Goal: Check status: Check status

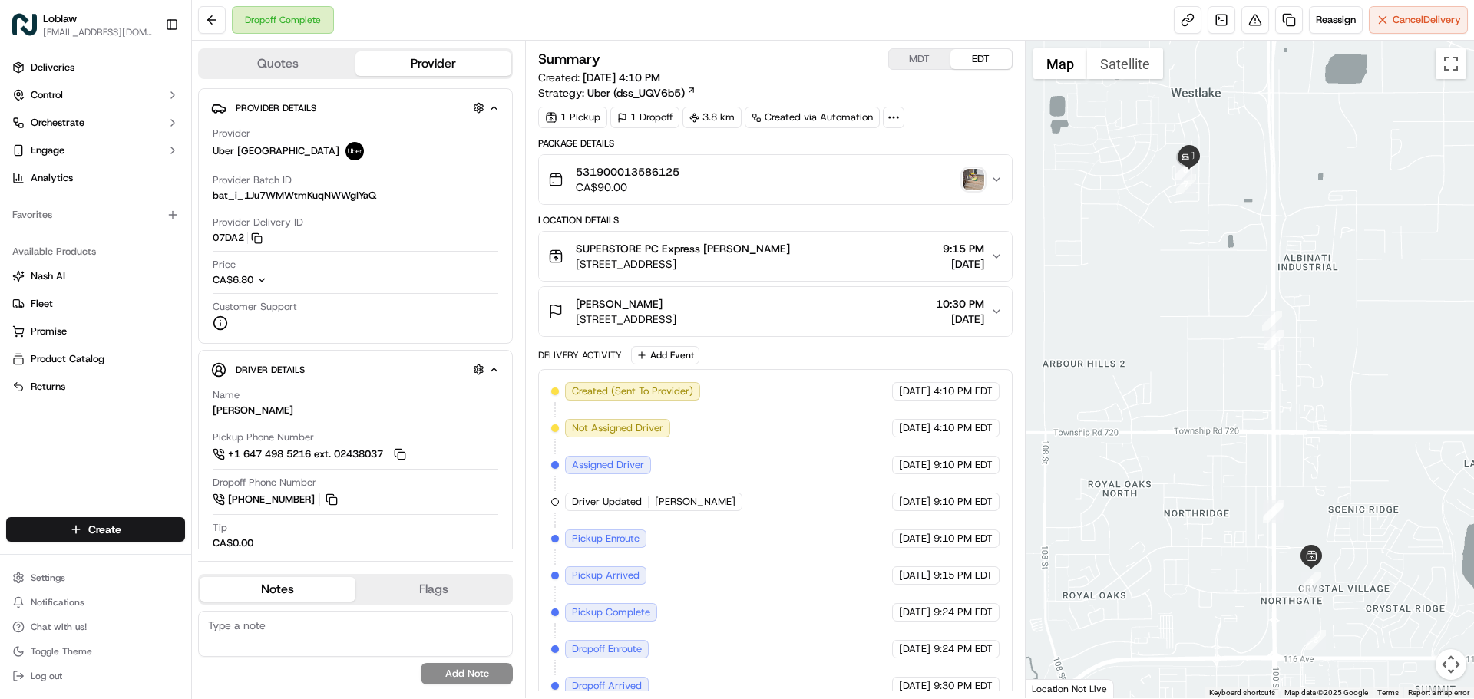
click at [977, 174] on img "button" at bounding box center [973, 179] width 21 height 21
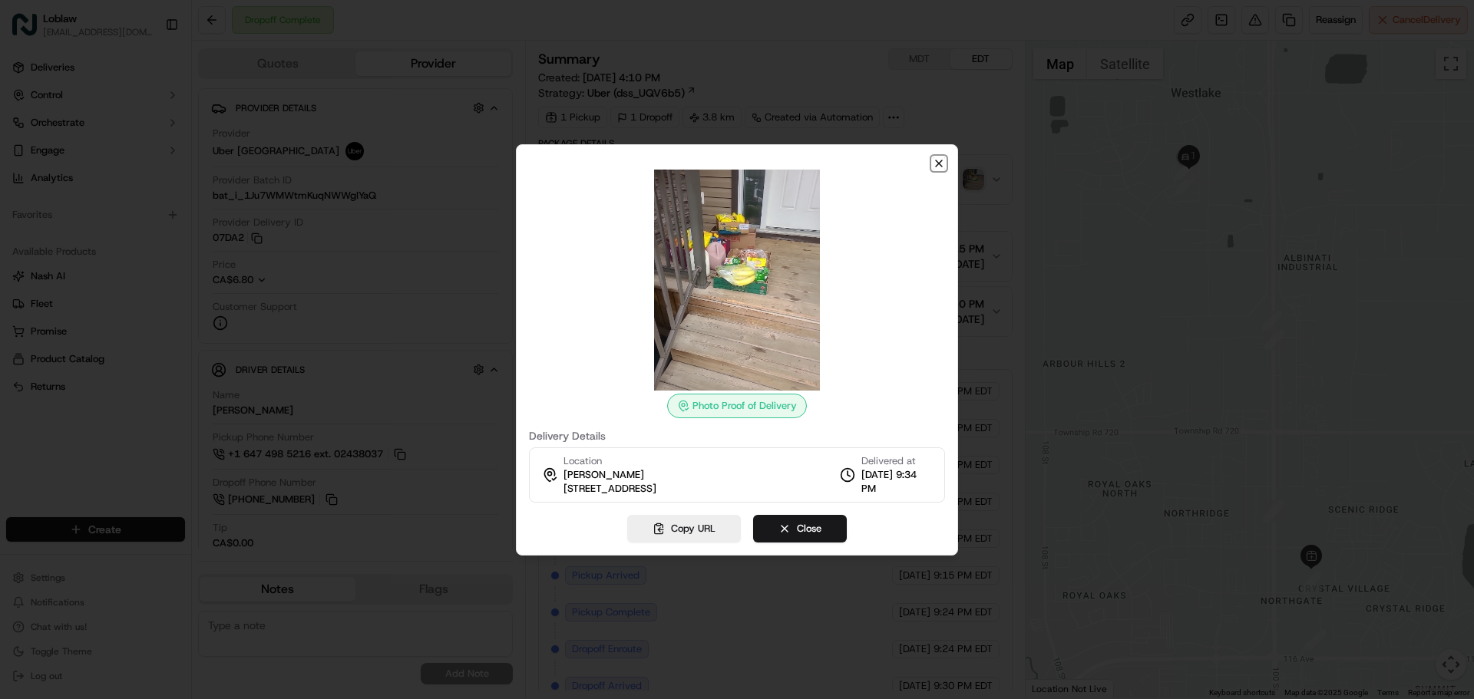
click at [936, 157] on icon "button" at bounding box center [939, 163] width 12 height 12
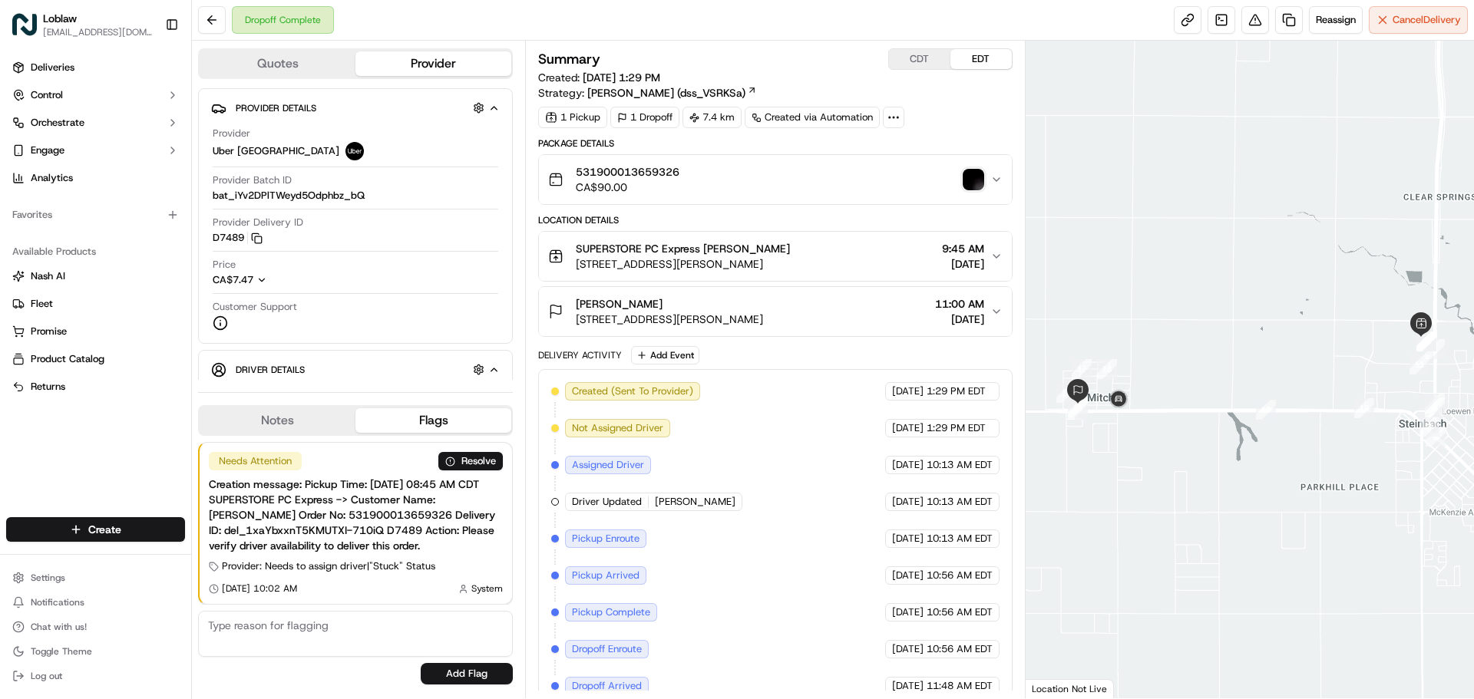
click at [976, 186] on img "button" at bounding box center [973, 179] width 21 height 21
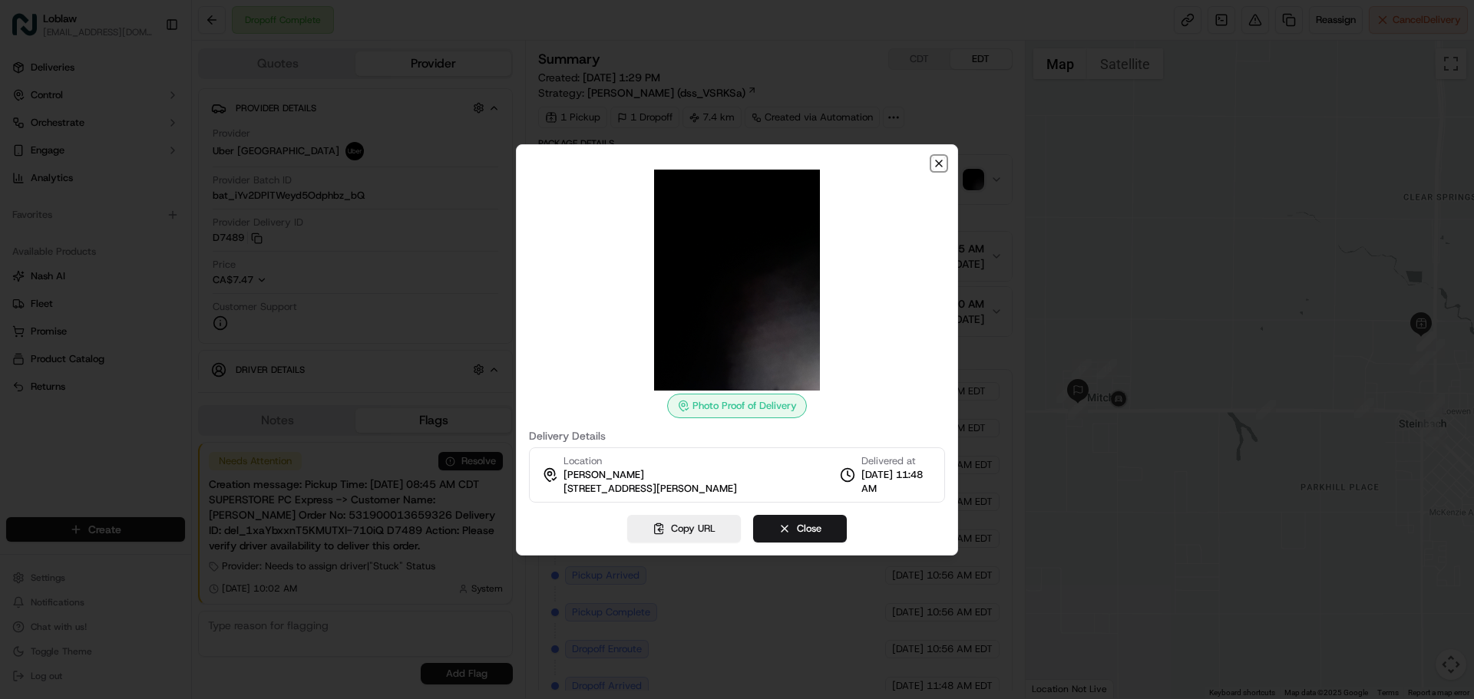
click at [938, 167] on icon "button" at bounding box center [939, 163] width 12 height 12
